Goal: Find specific page/section: Find specific page/section

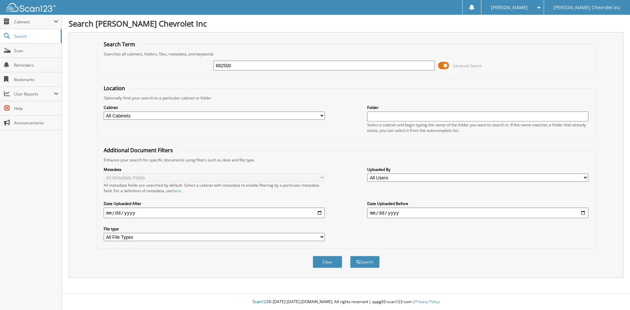
type input "682500"
click at [350, 256] on button "Search" at bounding box center [365, 262] width 30 height 12
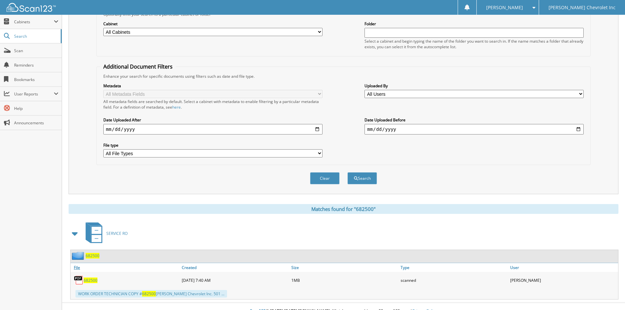
scroll to position [93, 0]
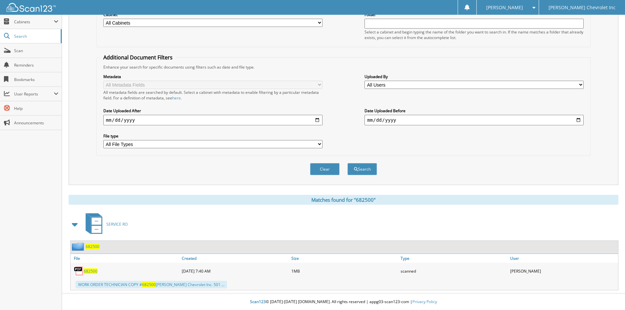
click at [90, 271] on span "682500" at bounding box center [91, 271] width 14 height 6
click at [27, 47] on link "Scan" at bounding box center [31, 51] width 62 height 14
